Goal: Task Accomplishment & Management: Manage account settings

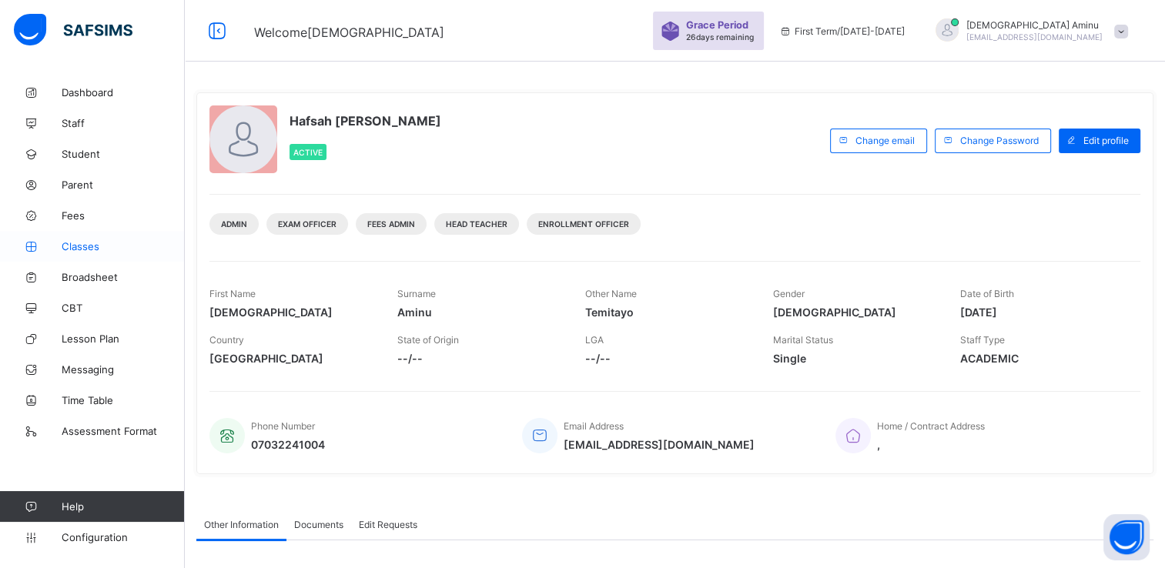
click at [77, 248] on span "Classes" at bounding box center [123, 246] width 123 height 12
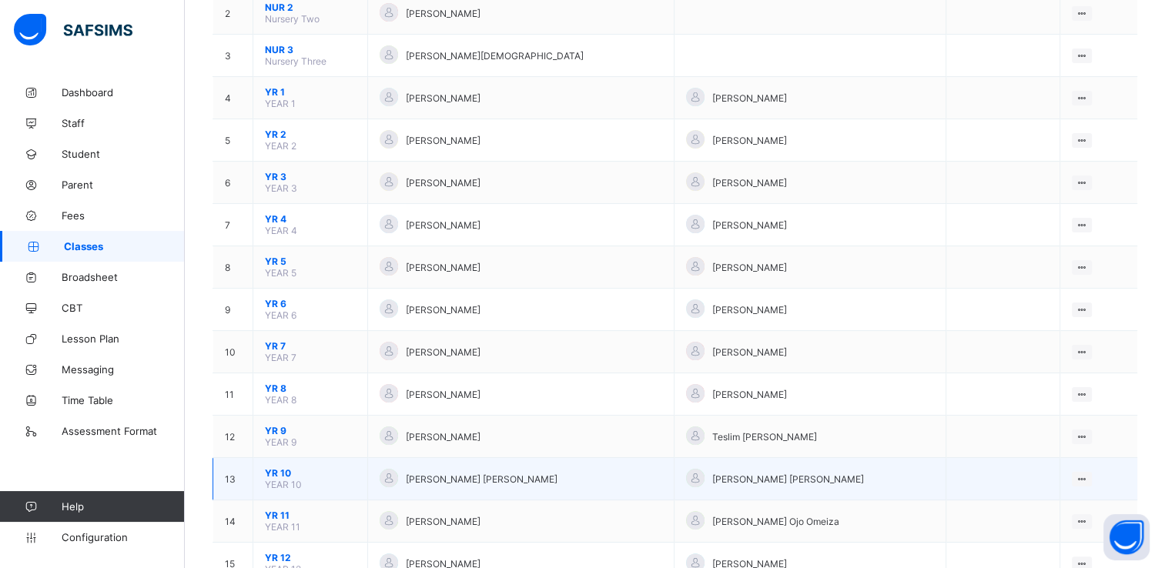
scroll to position [288, 0]
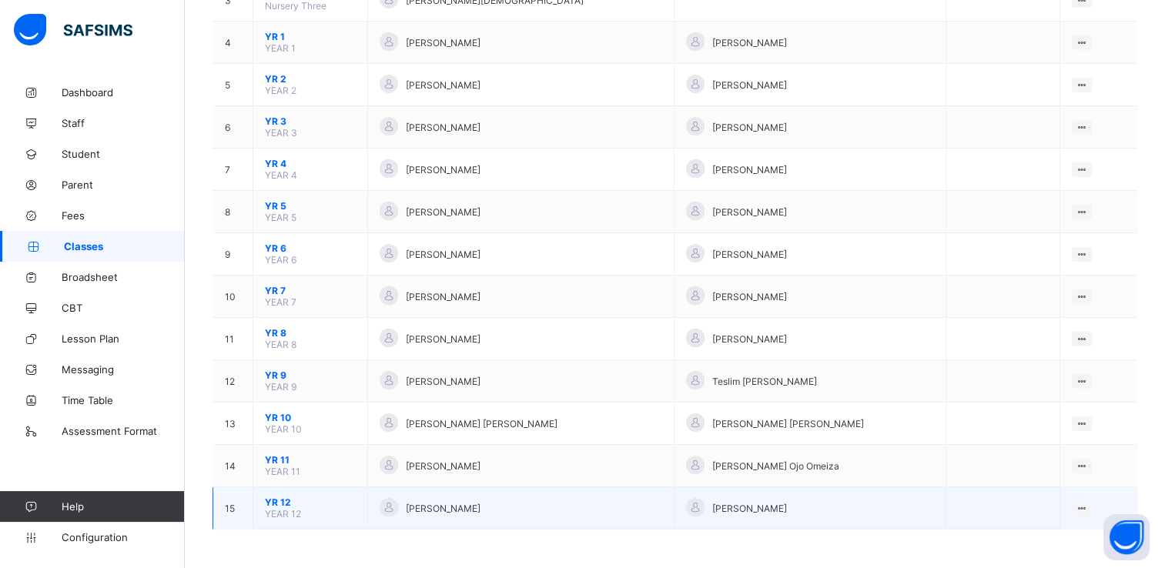
click at [480, 509] on span "[PERSON_NAME]" at bounding box center [443, 509] width 75 height 12
click at [279, 504] on span "YR 12" at bounding box center [310, 503] width 91 height 12
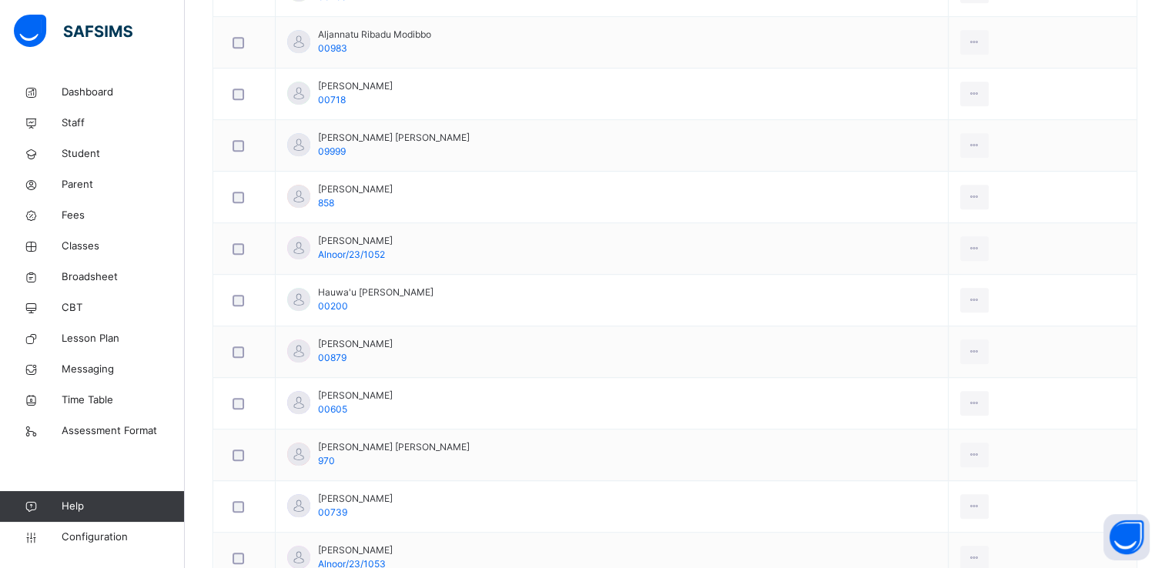
scroll to position [849, 0]
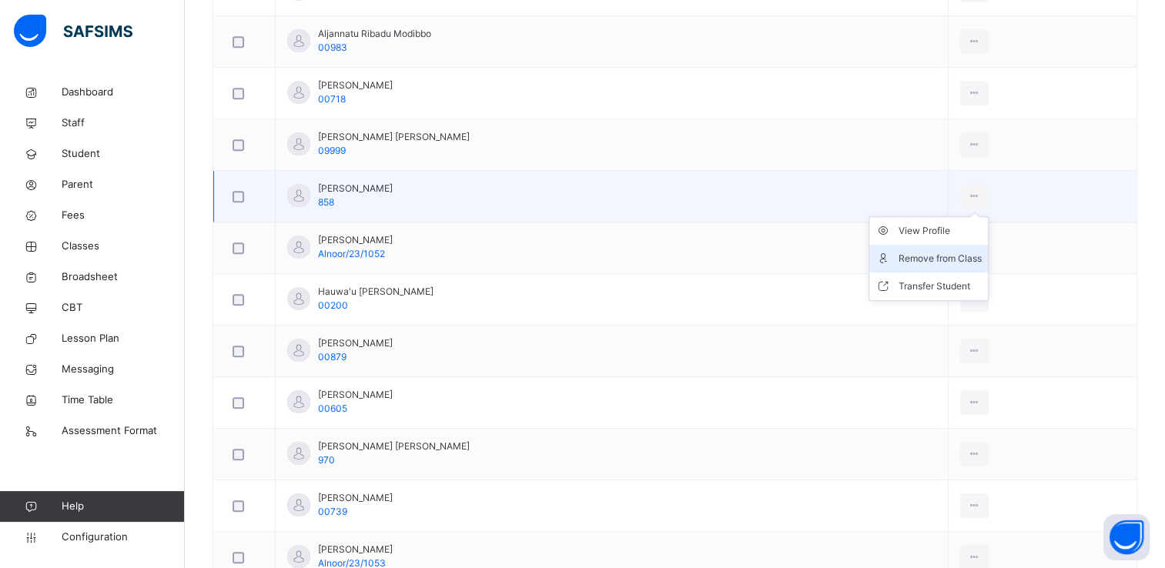
click at [919, 253] on div "Remove from Class" at bounding box center [940, 258] width 83 height 15
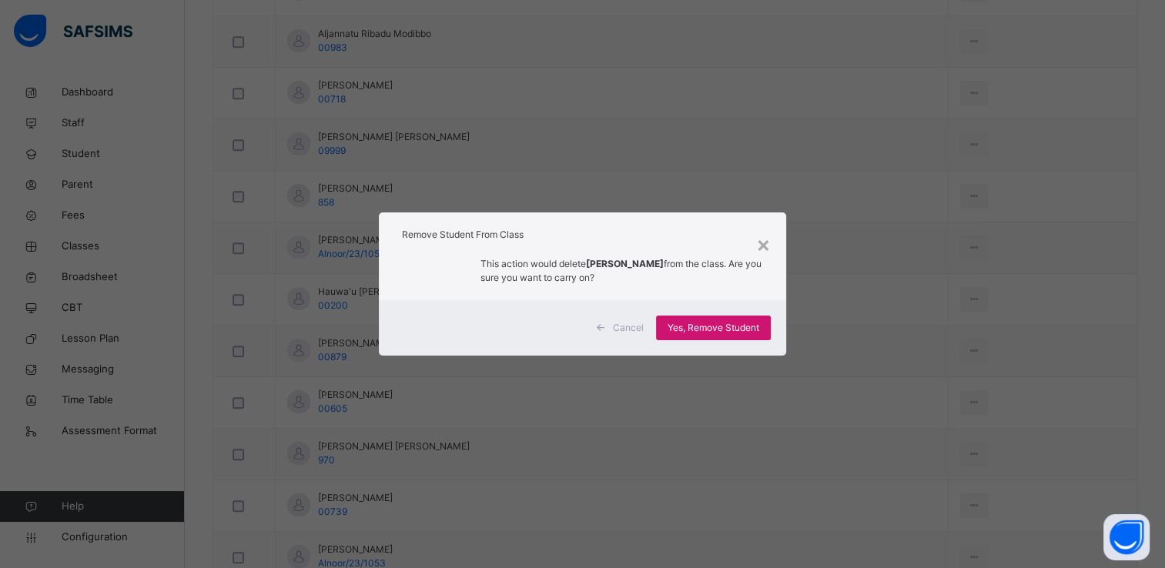
click at [745, 324] on span "Yes, Remove Student" at bounding box center [714, 328] width 92 height 14
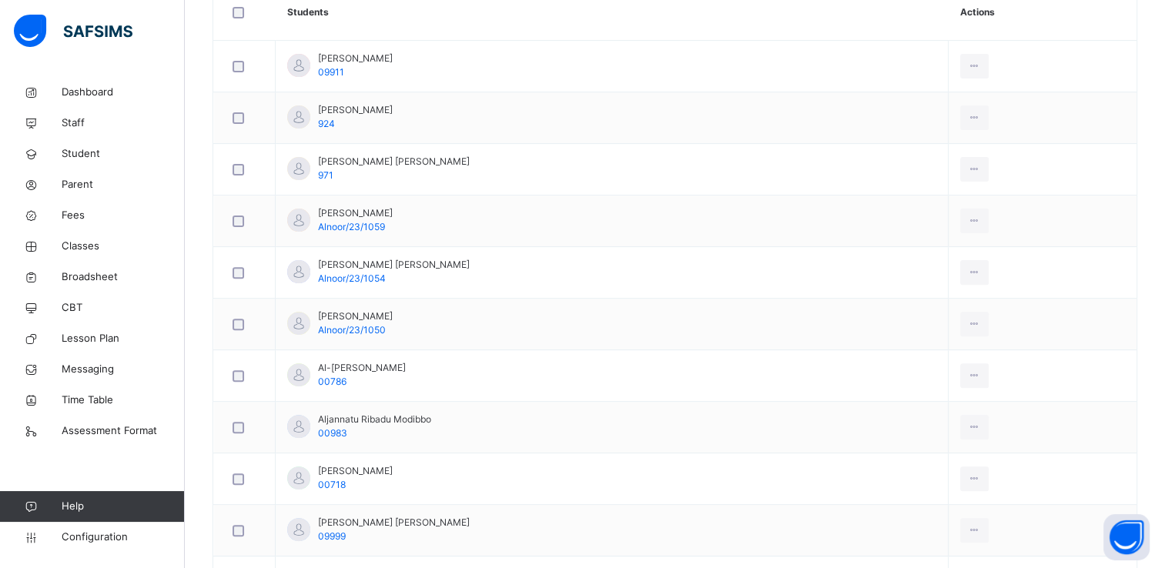
scroll to position [473, 0]
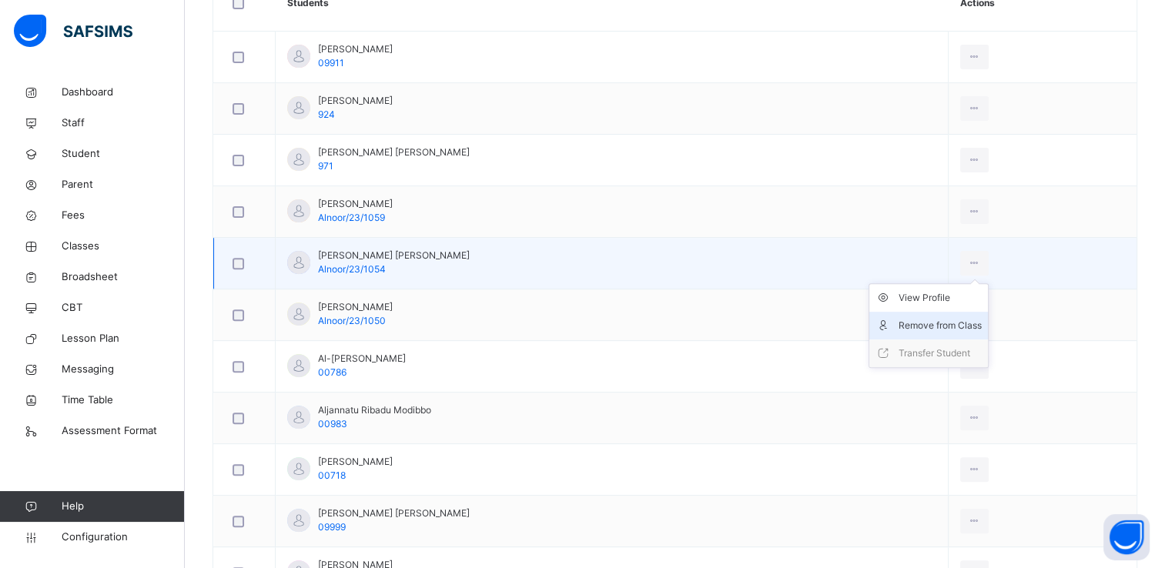
click at [917, 319] on div "Remove from Class" at bounding box center [940, 325] width 83 height 15
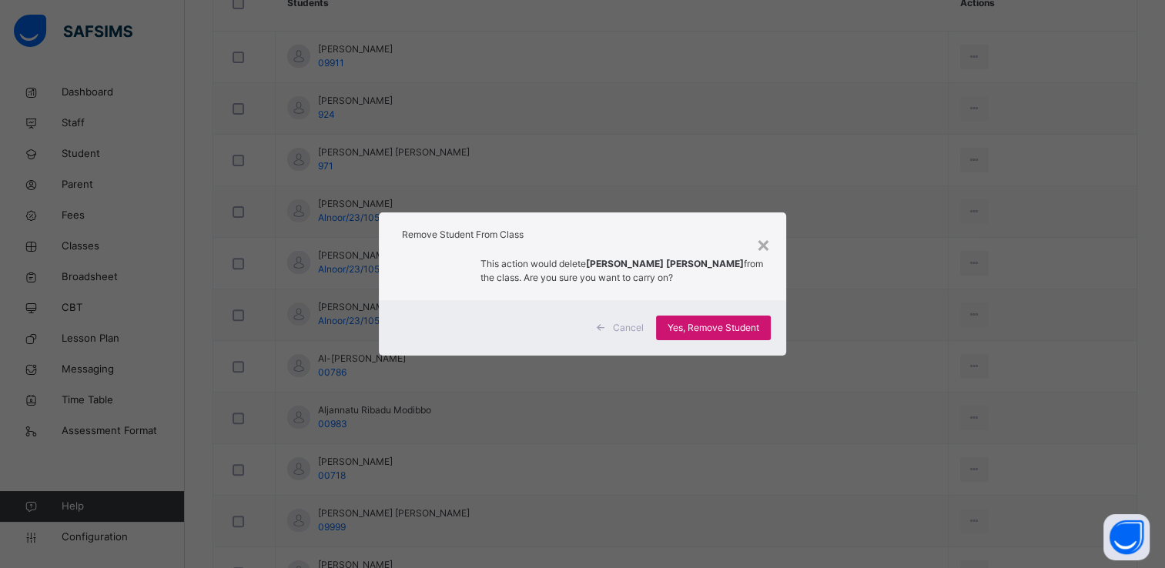
click at [753, 328] on span "Yes, Remove Student" at bounding box center [714, 328] width 92 height 14
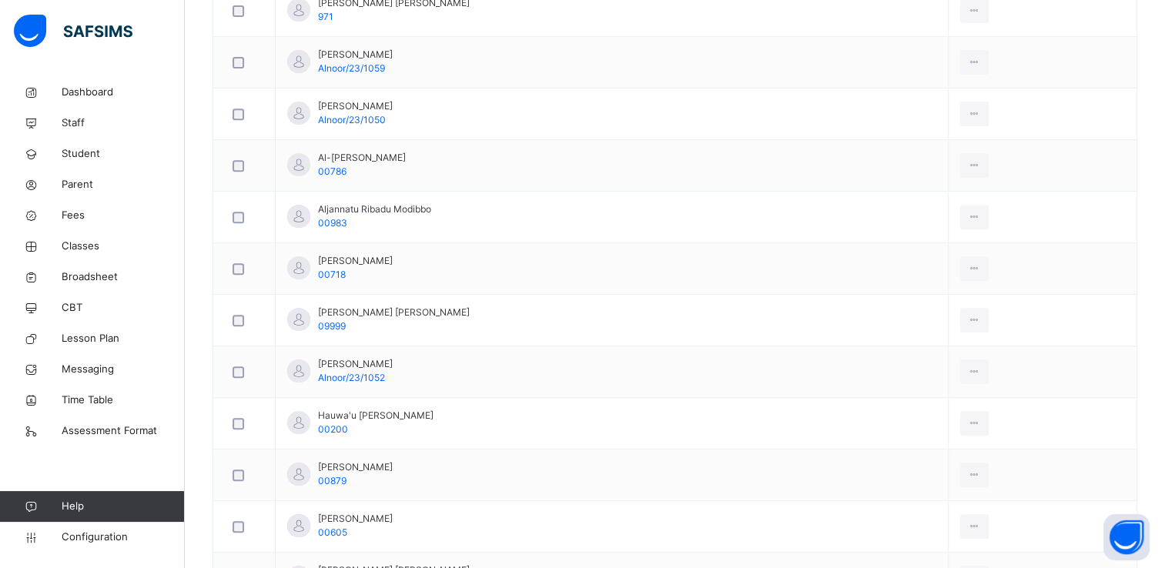
scroll to position [634, 0]
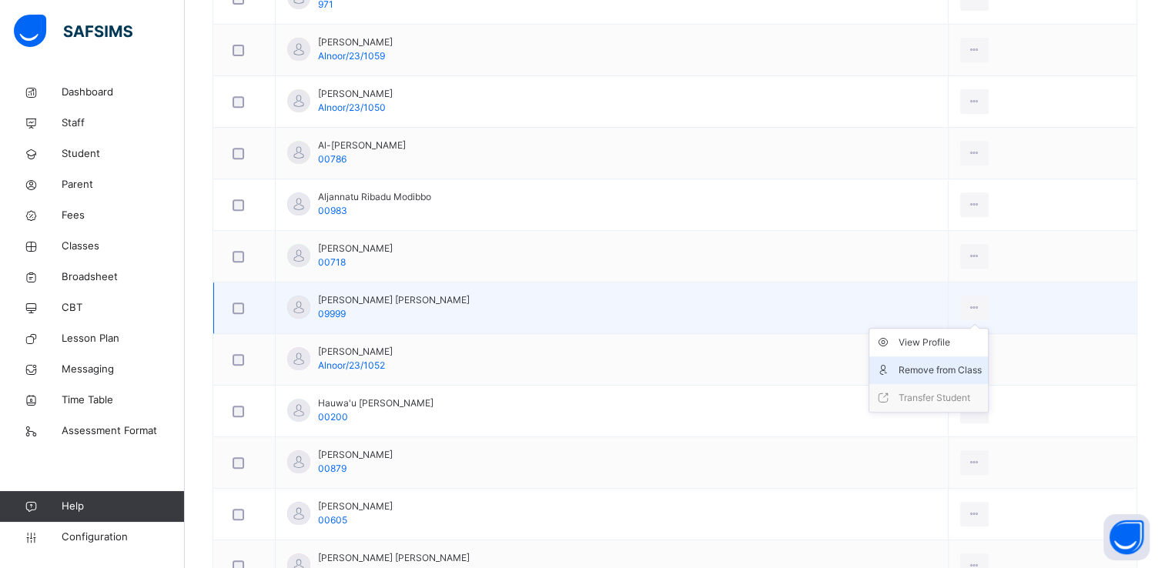
click at [907, 371] on div "Remove from Class" at bounding box center [940, 370] width 83 height 15
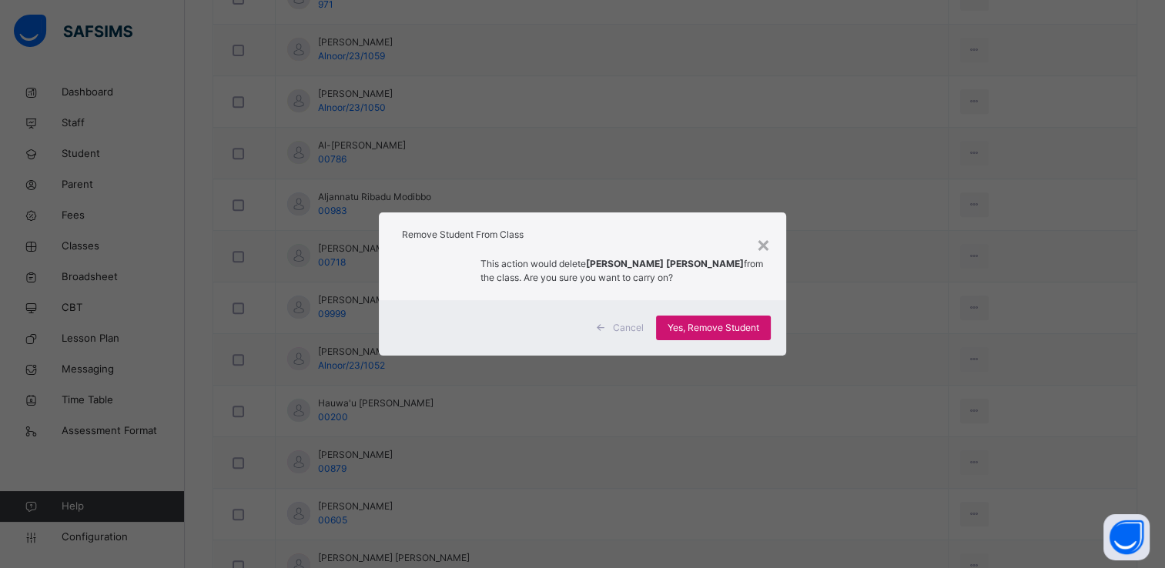
click at [750, 327] on span "Yes, Remove Student" at bounding box center [714, 328] width 92 height 14
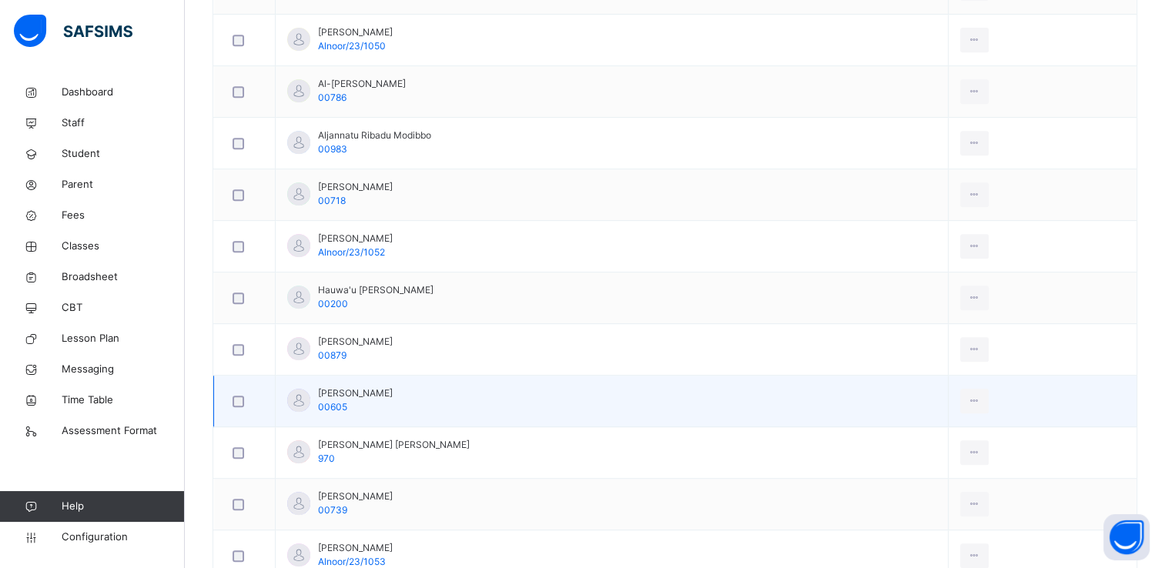
scroll to position [799, 0]
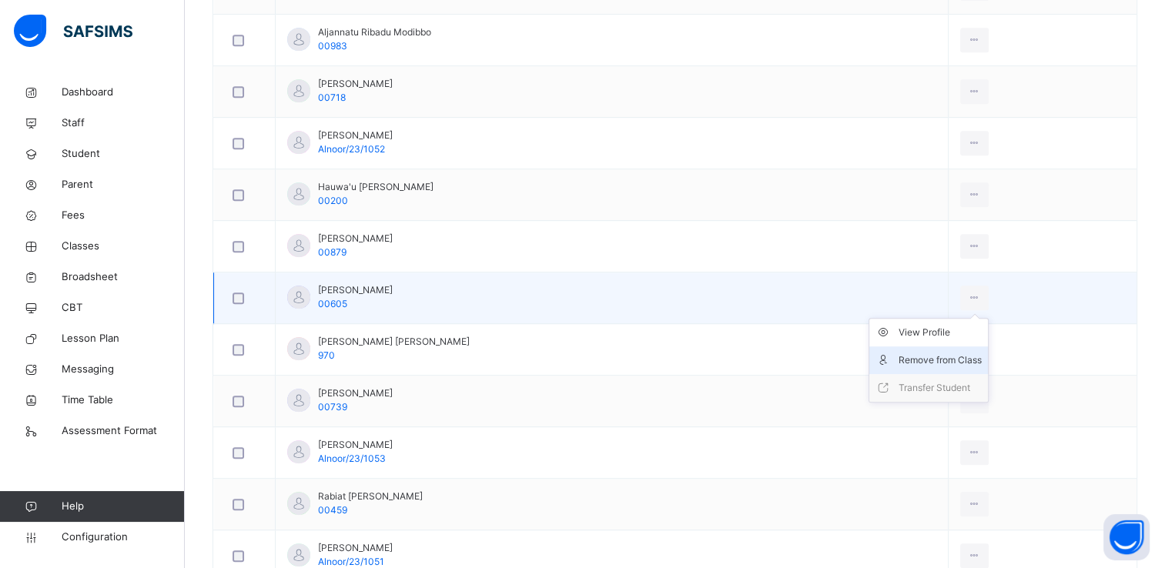
click at [932, 353] on div "Remove from Class" at bounding box center [940, 360] width 83 height 15
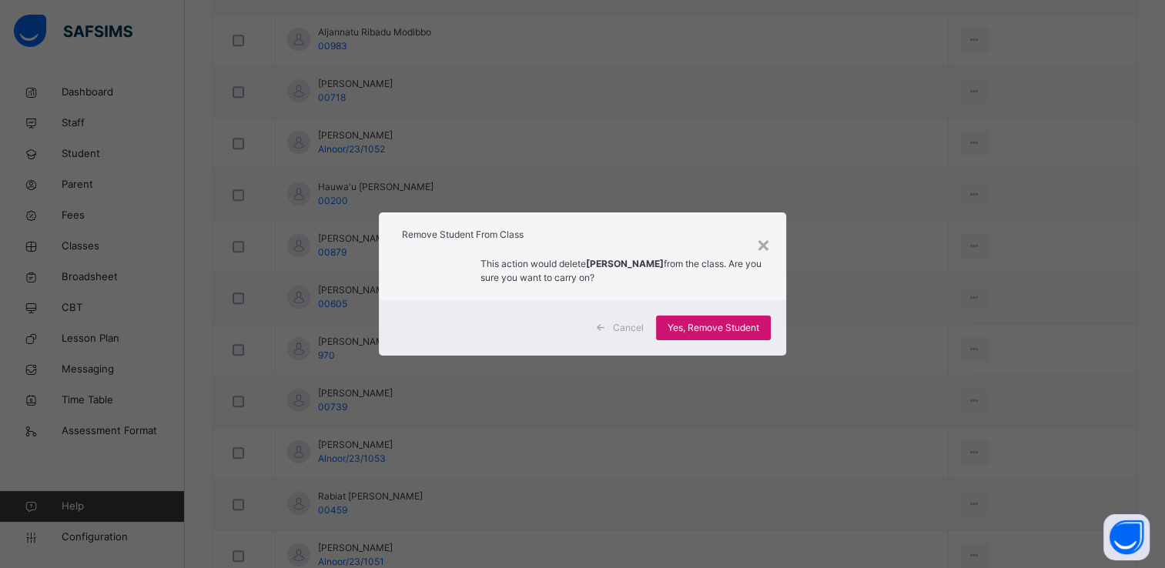
click at [764, 326] on div "Yes, Remove Student" at bounding box center [713, 328] width 115 height 25
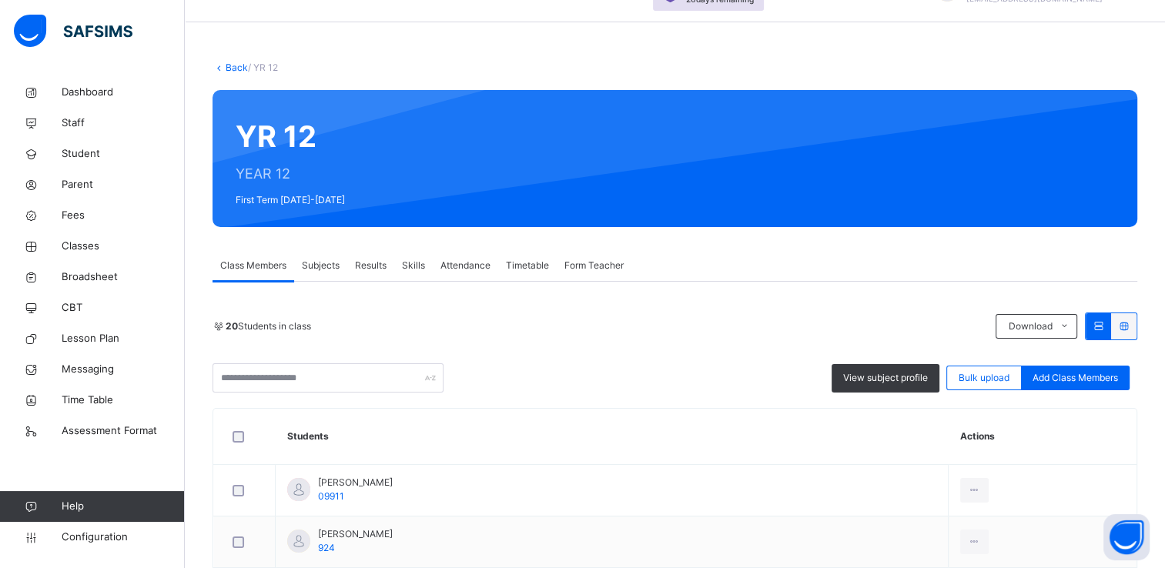
scroll to position [0, 0]
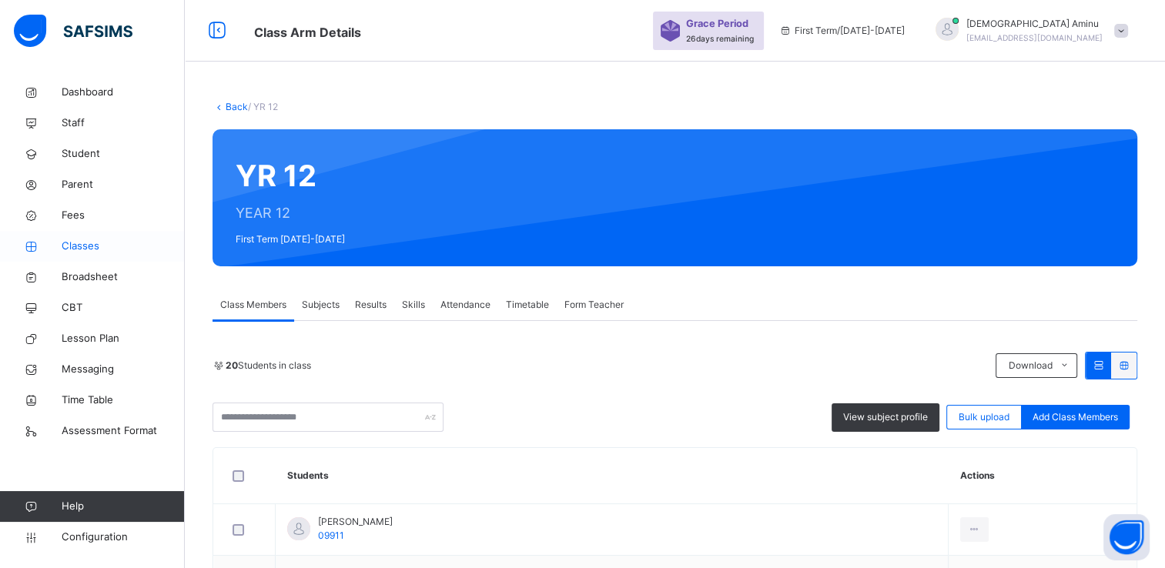
click at [87, 244] on span "Classes" at bounding box center [123, 246] width 123 height 15
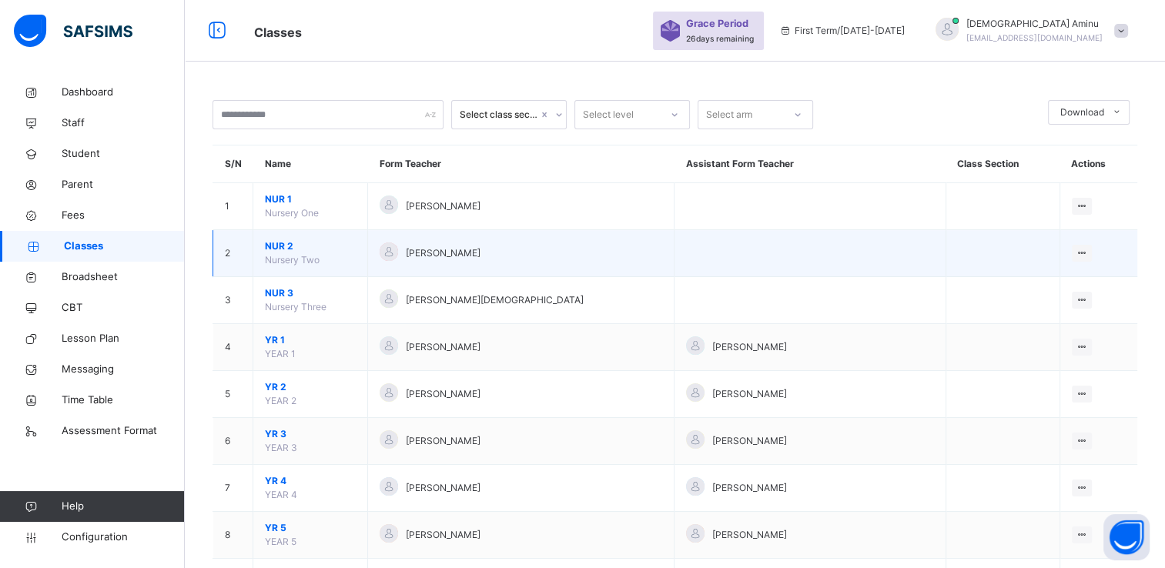
click at [277, 243] on span "NUR 2" at bounding box center [310, 246] width 91 height 14
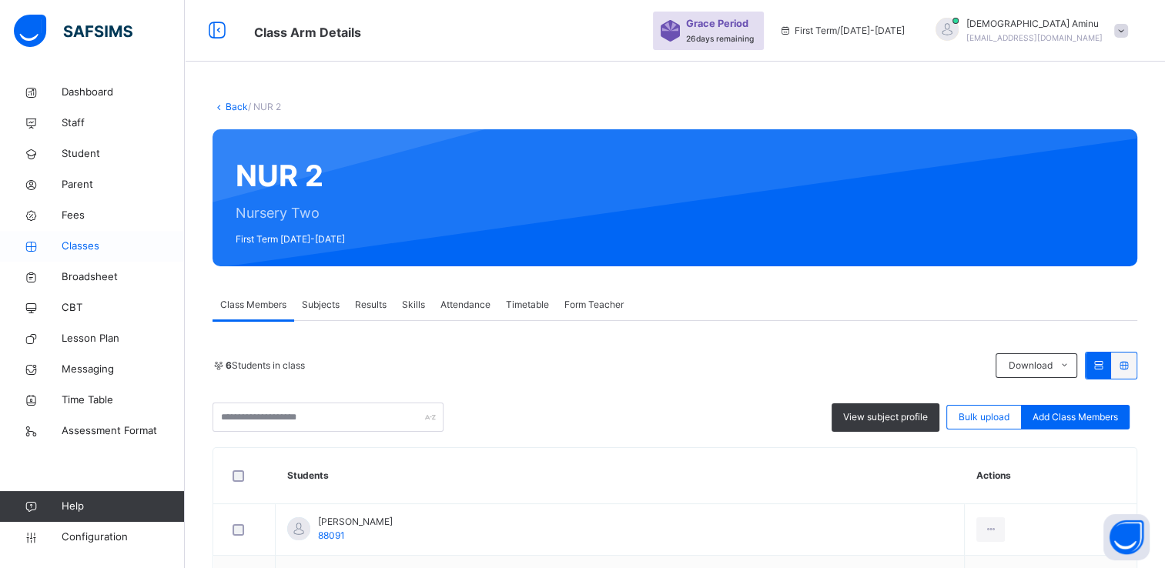
click at [85, 242] on span "Classes" at bounding box center [123, 246] width 123 height 15
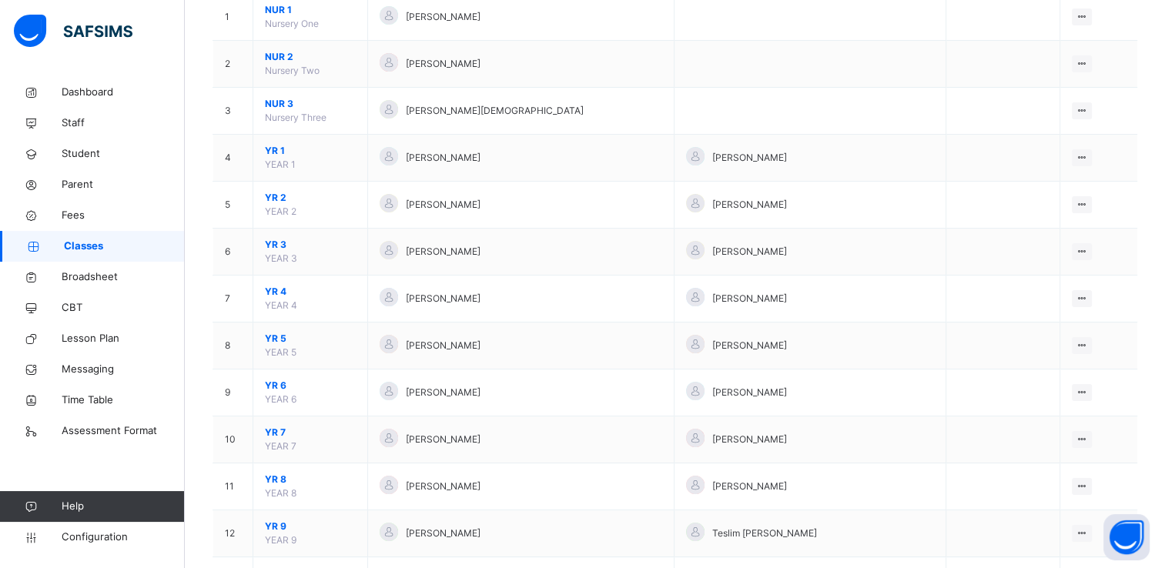
scroll to position [282, 0]
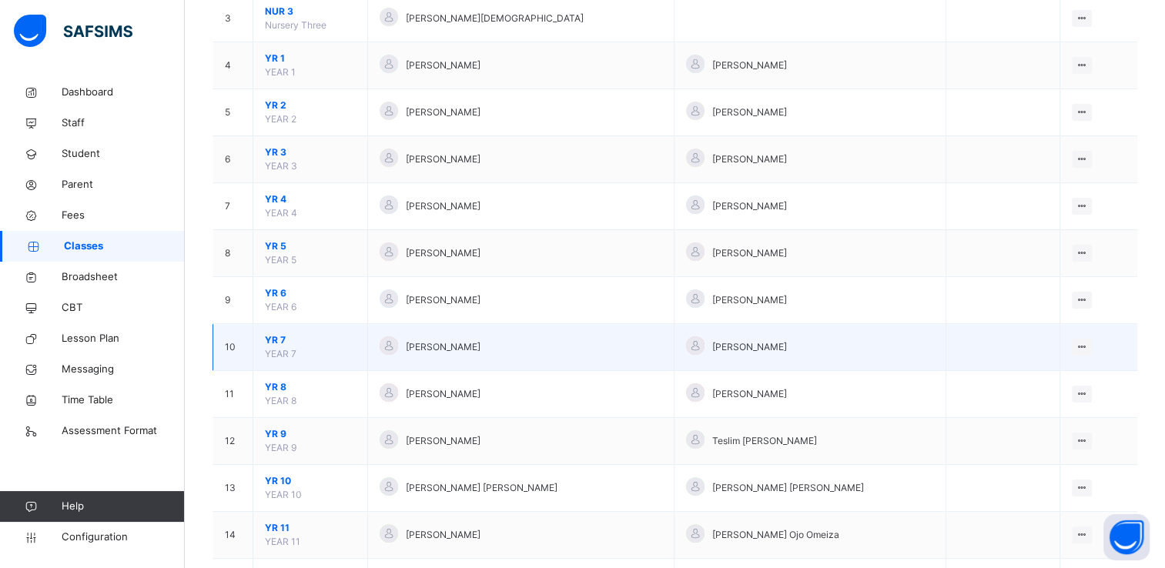
click at [280, 337] on span "YR 7" at bounding box center [310, 340] width 91 height 14
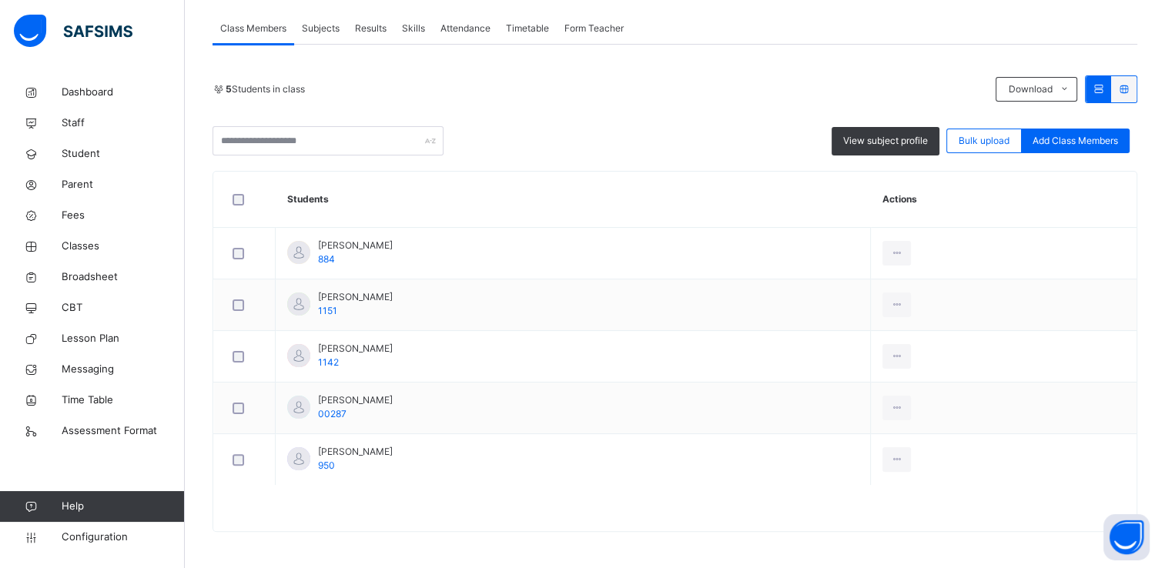
scroll to position [277, 0]
click at [80, 246] on span "Classes" at bounding box center [123, 246] width 123 height 15
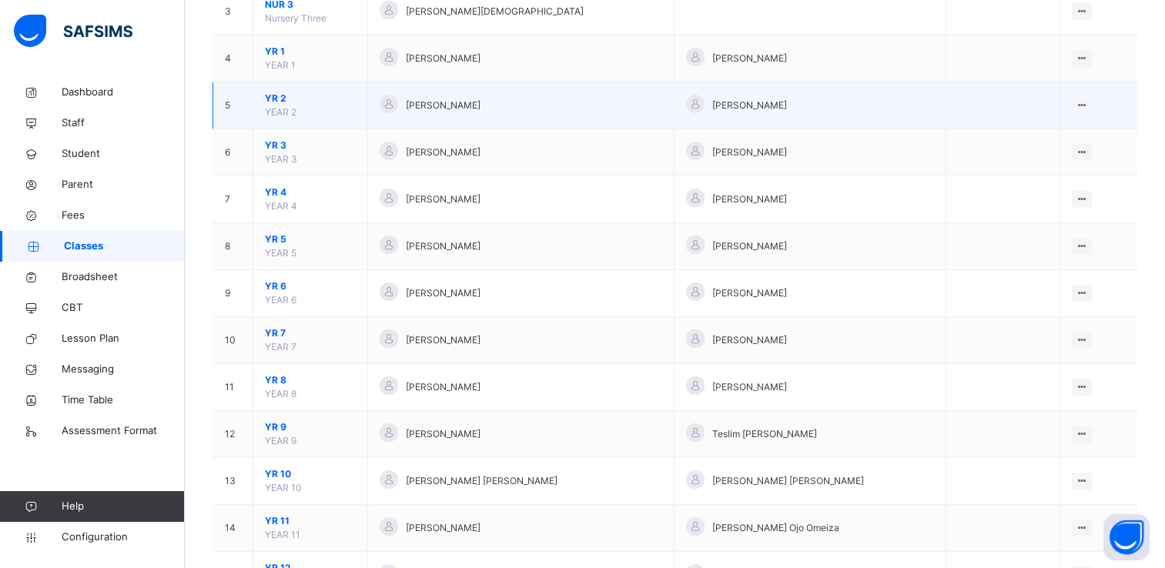
scroll to position [290, 0]
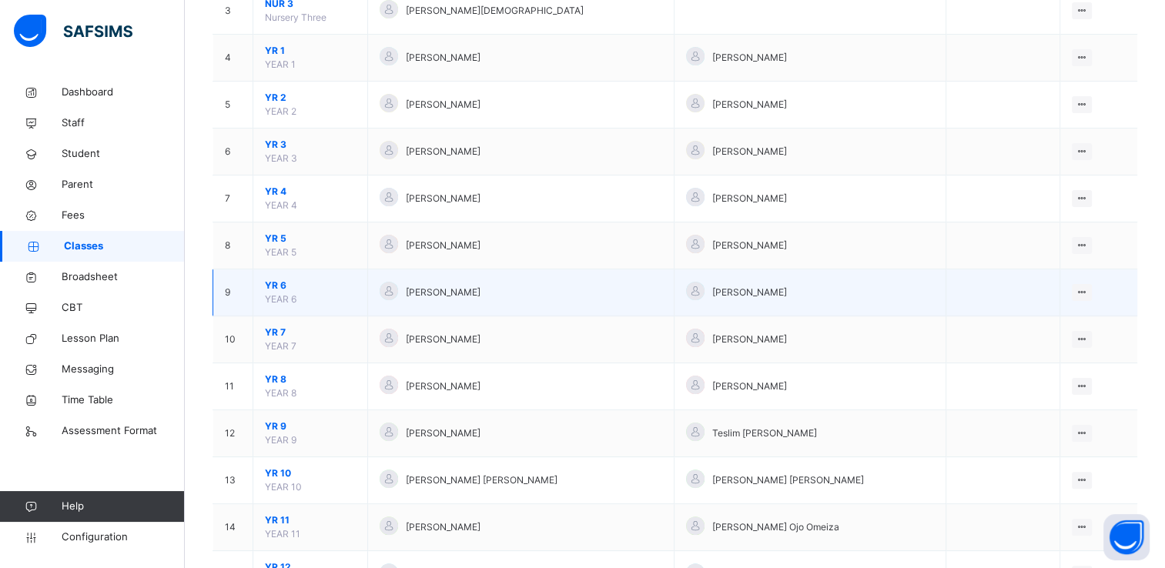
click at [273, 281] on span "YR 6" at bounding box center [310, 286] width 91 height 14
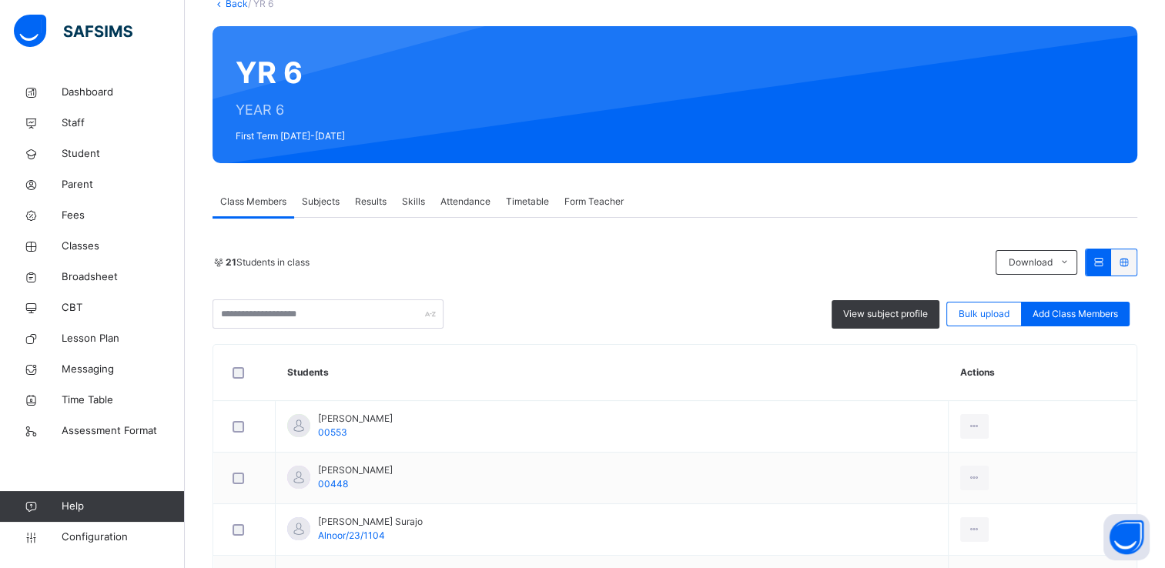
scroll to position [205, 0]
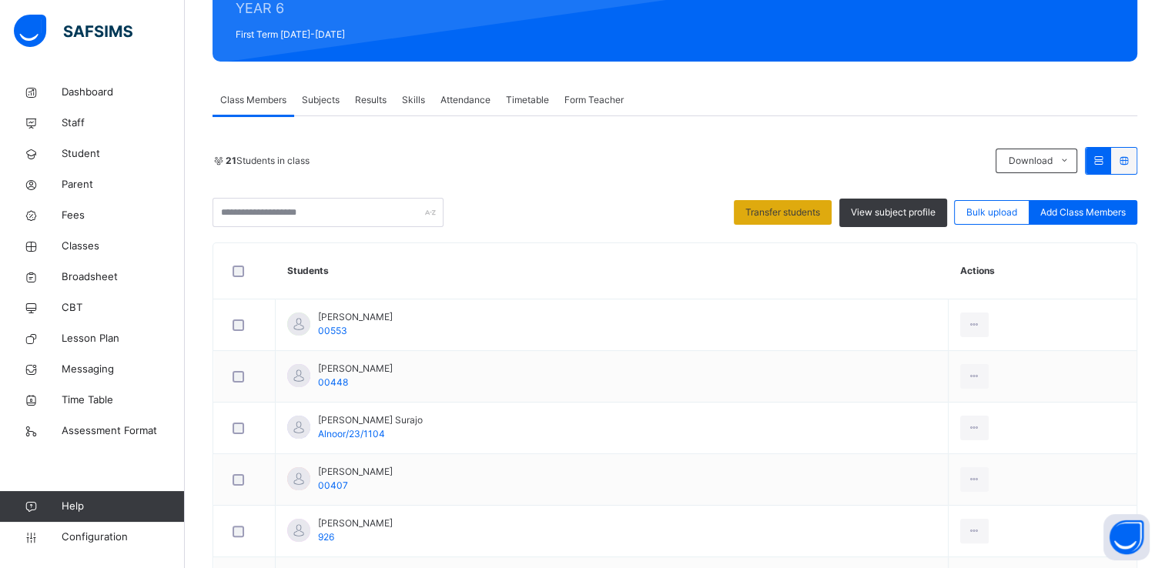
click at [792, 215] on span "Transfer students" at bounding box center [782, 213] width 75 height 14
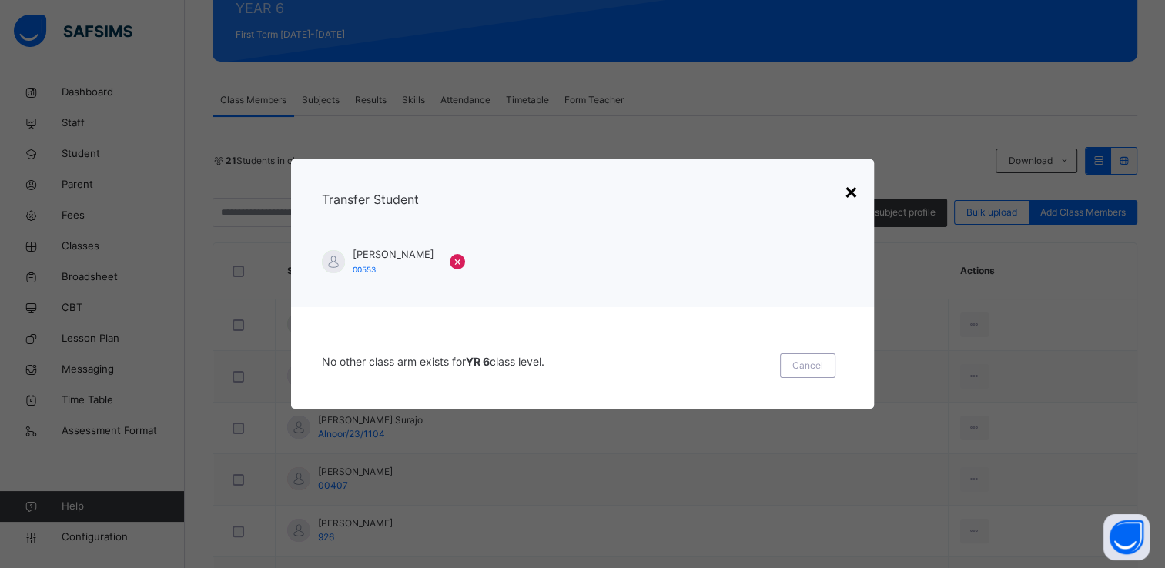
click at [856, 193] on div "×" at bounding box center [851, 191] width 15 height 32
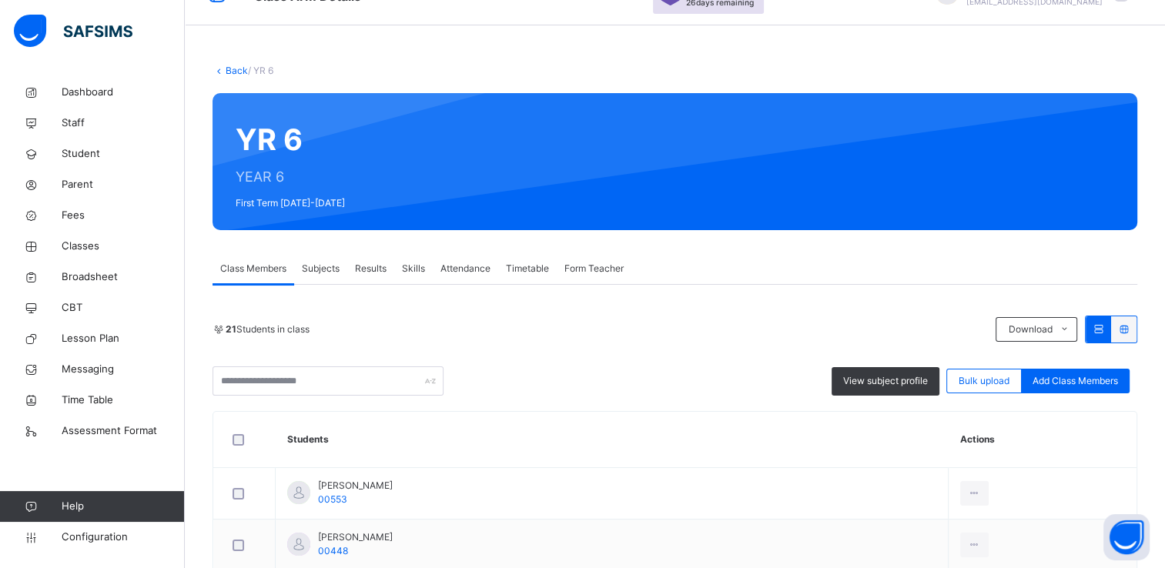
scroll to position [35, 0]
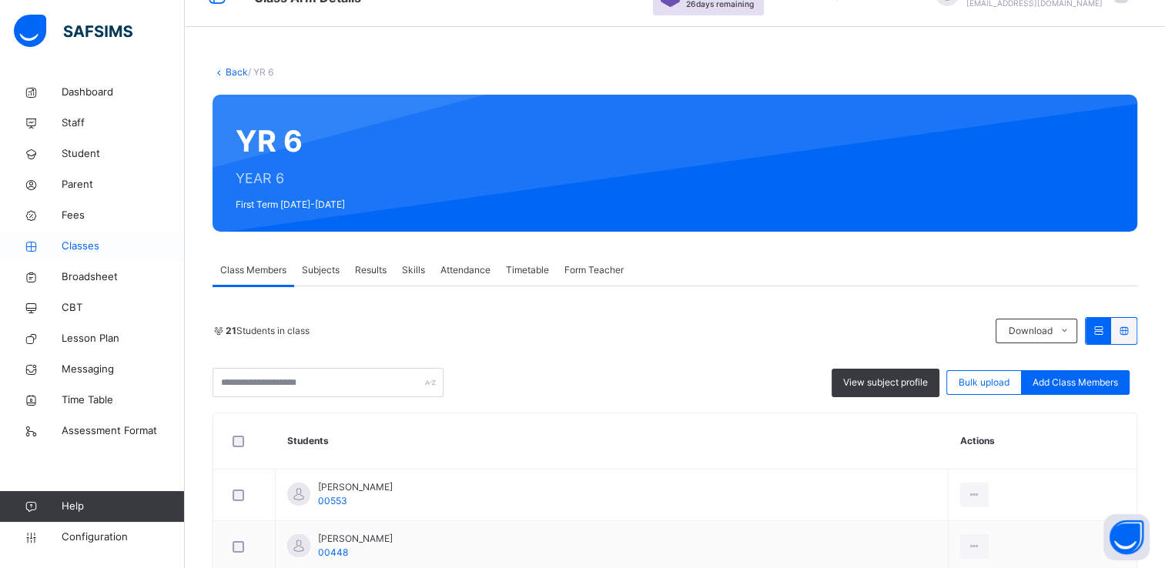
click at [80, 246] on span "Classes" at bounding box center [123, 246] width 123 height 15
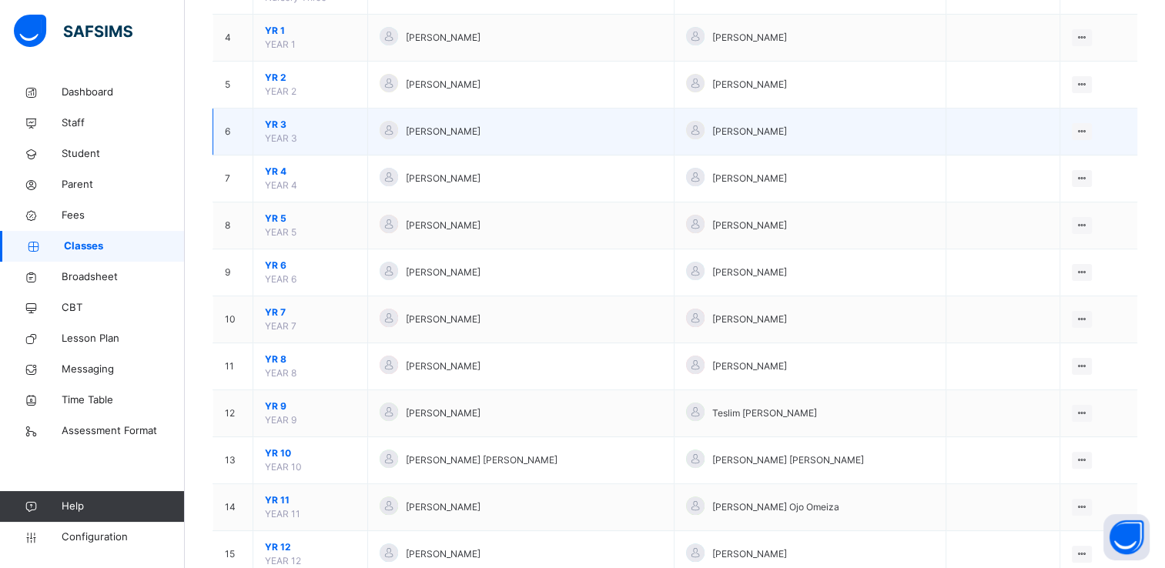
scroll to position [355, 0]
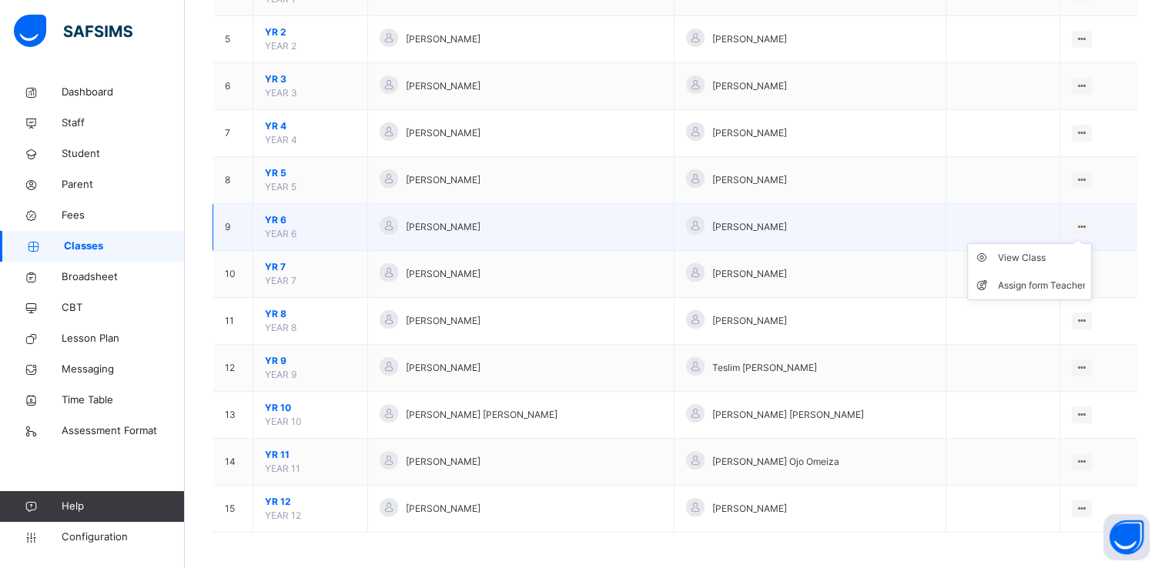
drag, startPoint x: 276, startPoint y: 216, endPoint x: 1080, endPoint y: 220, distance: 803.9
click at [1080, 221] on icon at bounding box center [1082, 227] width 13 height 12
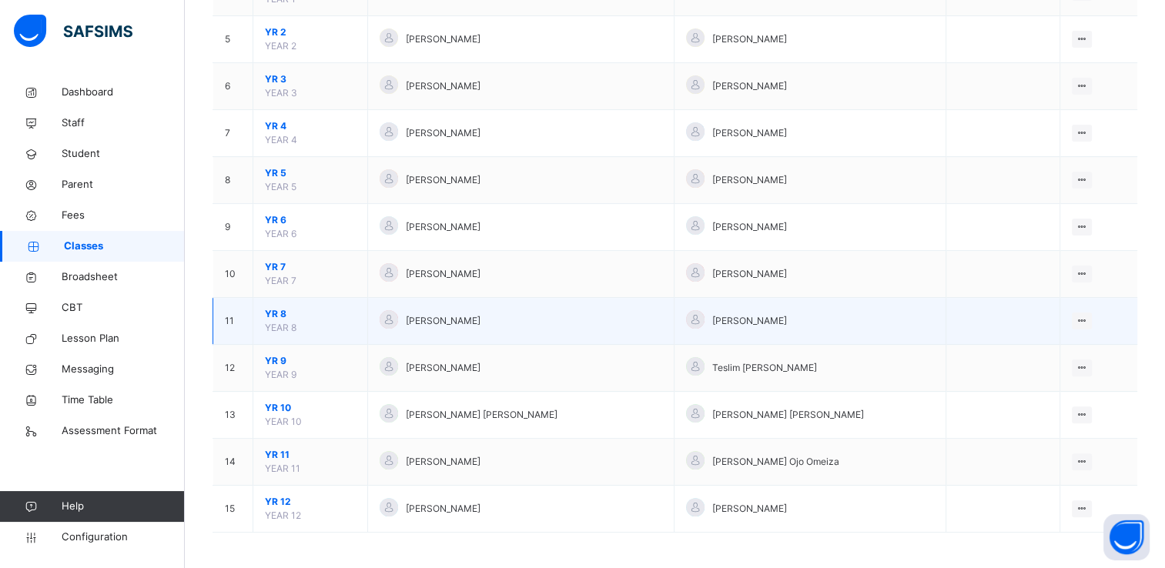
click at [280, 310] on span "YR 8" at bounding box center [310, 314] width 91 height 14
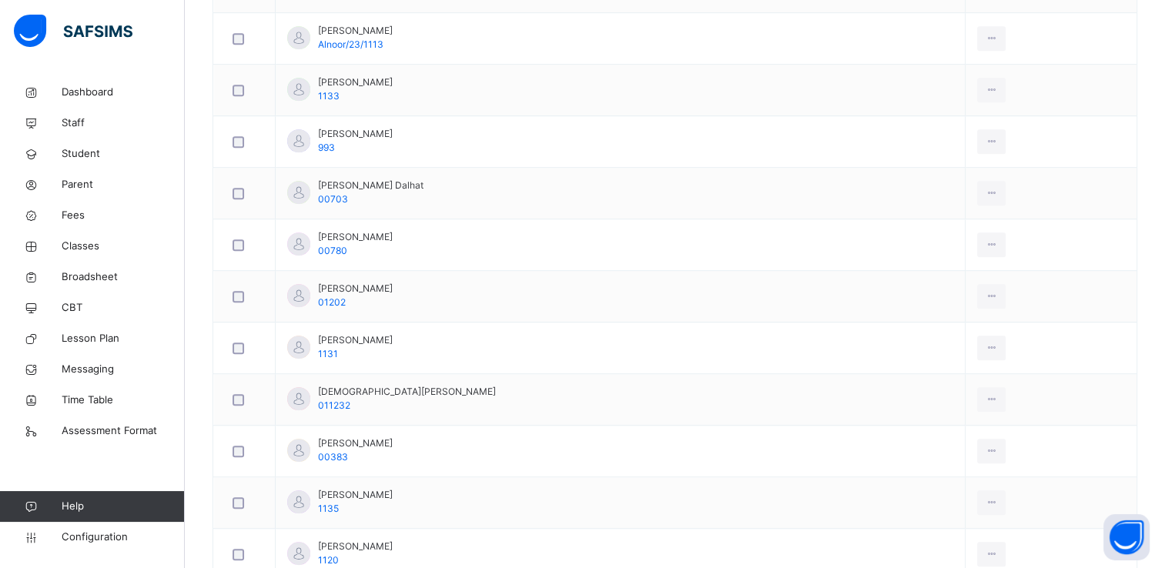
scroll to position [906, 0]
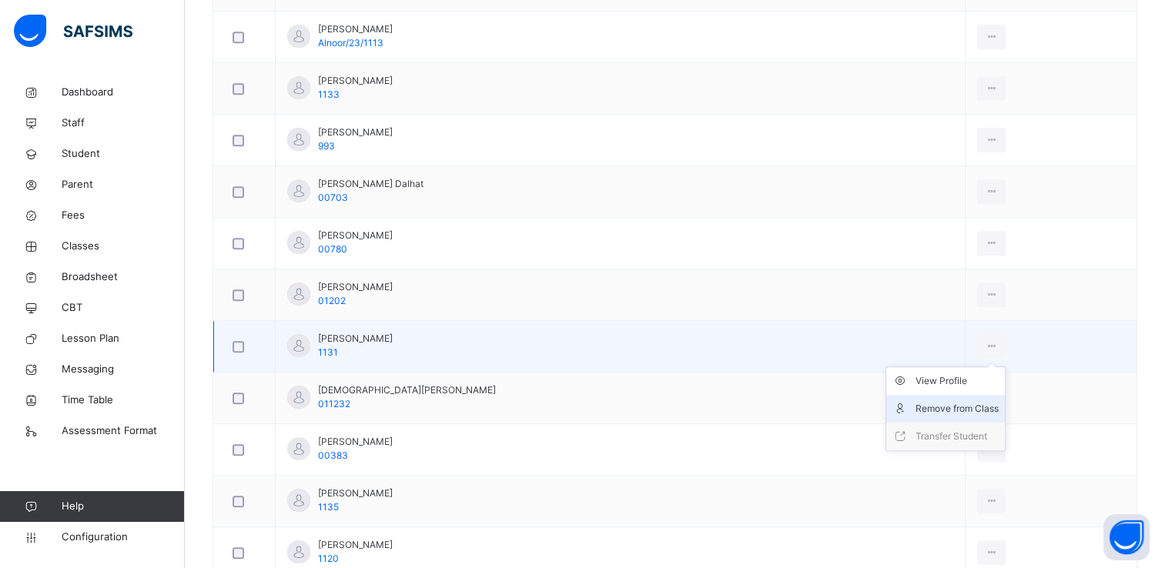
click at [916, 405] on div "Remove from Class" at bounding box center [957, 408] width 83 height 15
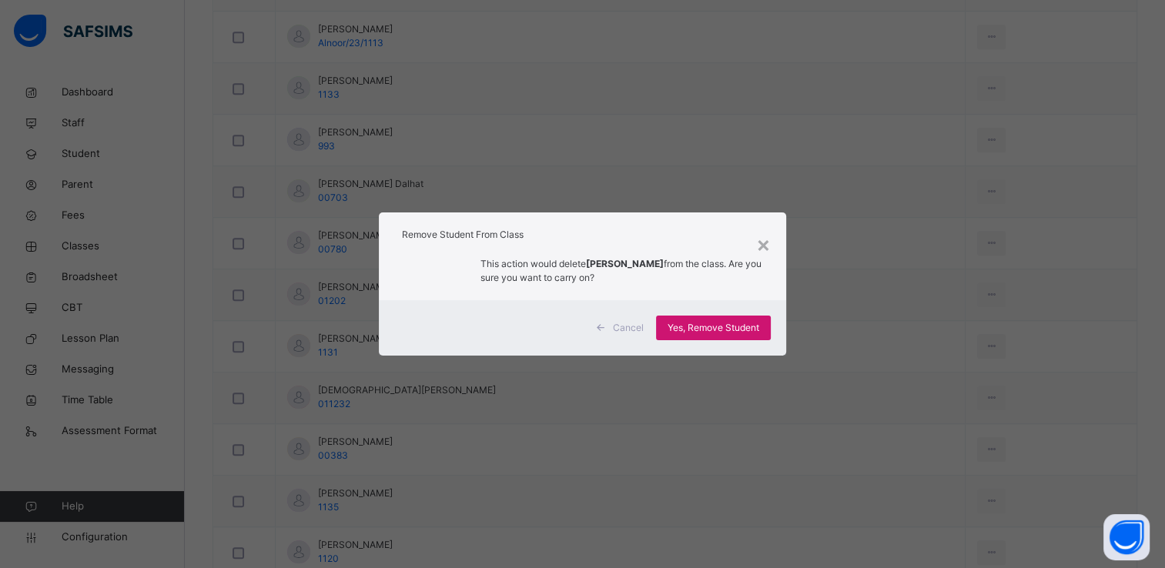
click at [748, 321] on span "Yes, Remove Student" at bounding box center [714, 328] width 92 height 14
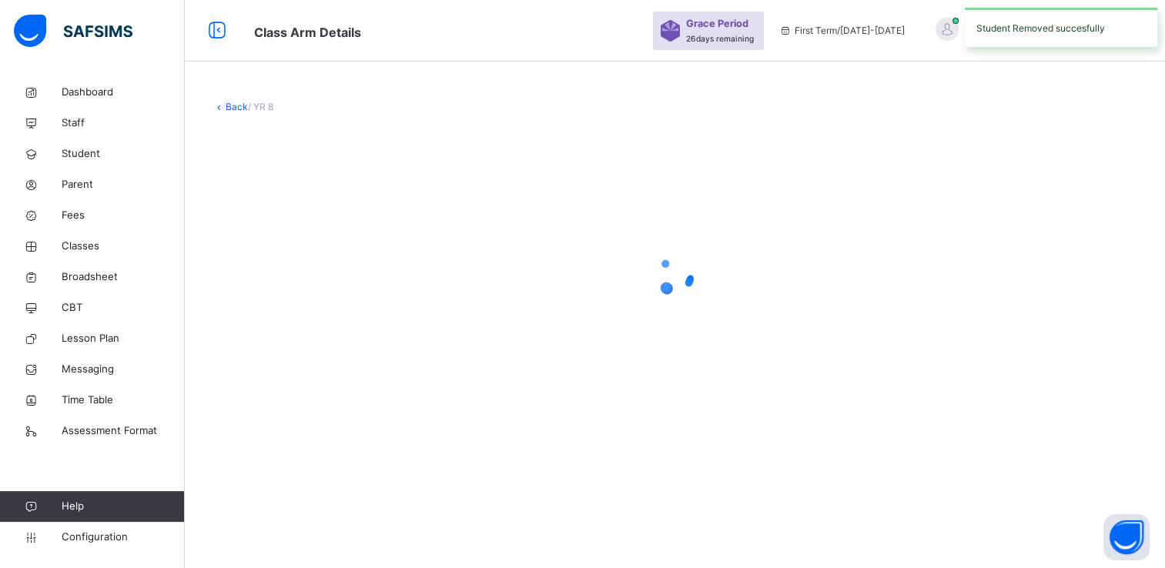
scroll to position [0, 0]
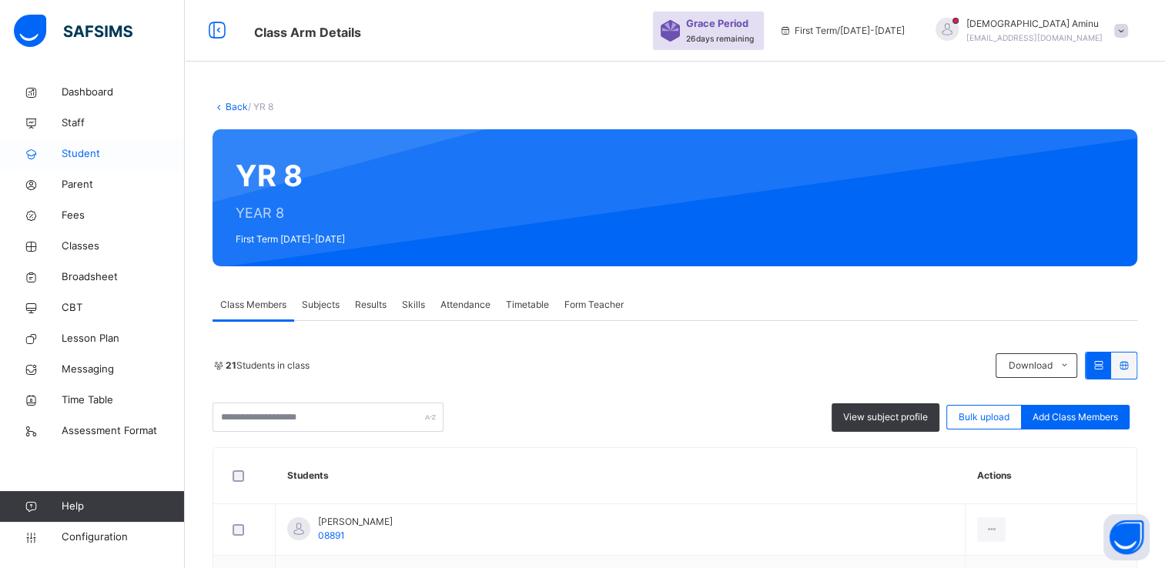
click at [91, 150] on span "Student" at bounding box center [123, 153] width 123 height 15
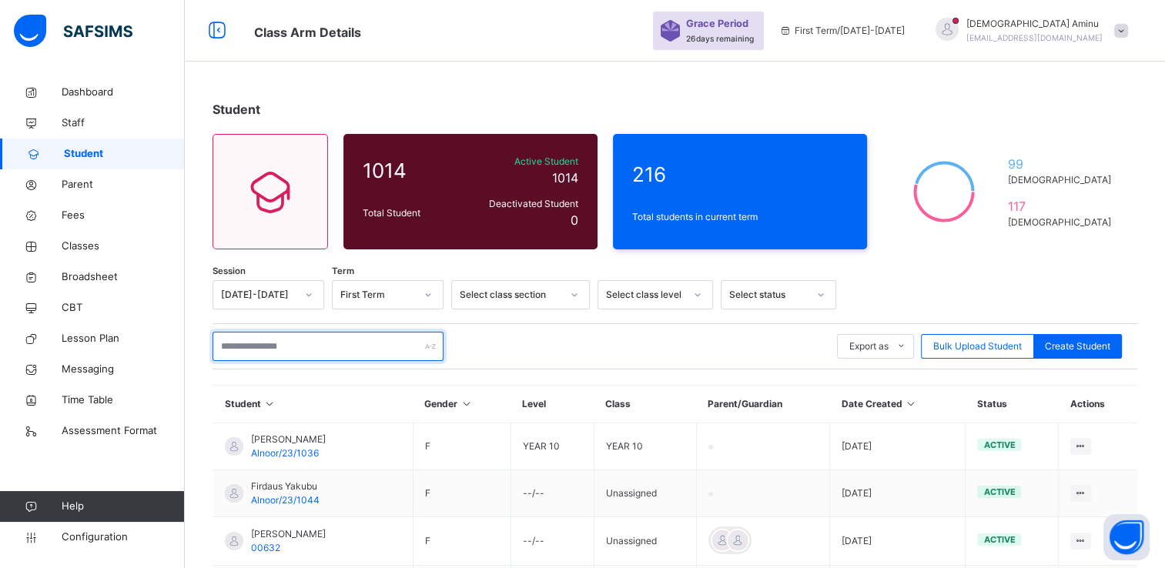
click at [332, 344] on input "text" at bounding box center [328, 346] width 231 height 29
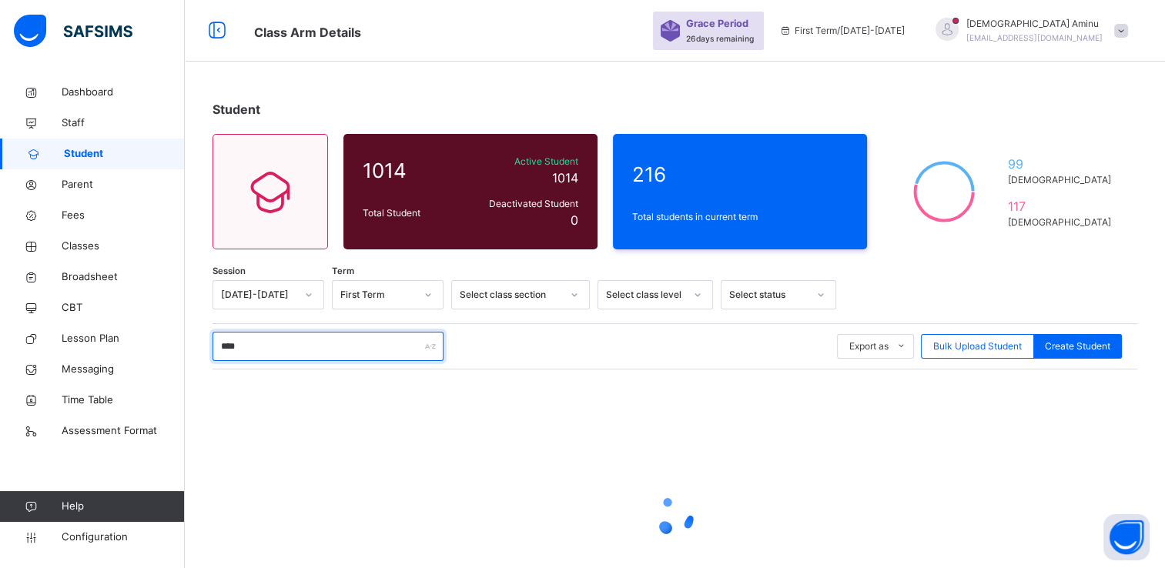
type input "*****"
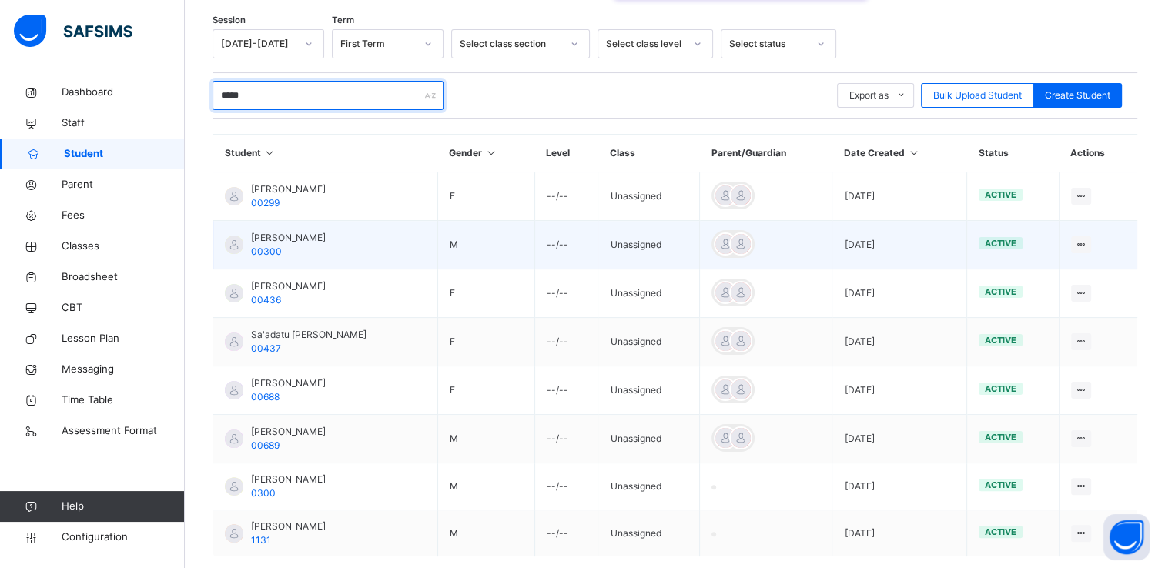
scroll to position [255, 0]
